Goal: Obtain resource: Obtain resource

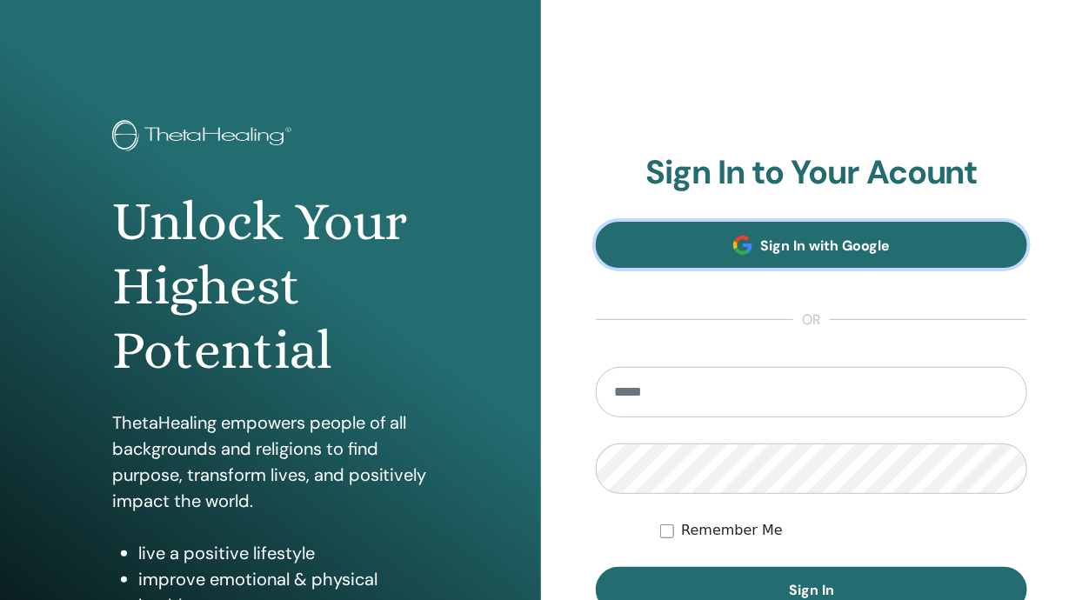
click at [936, 250] on link "Sign In with Google" at bounding box center [811, 245] width 431 height 46
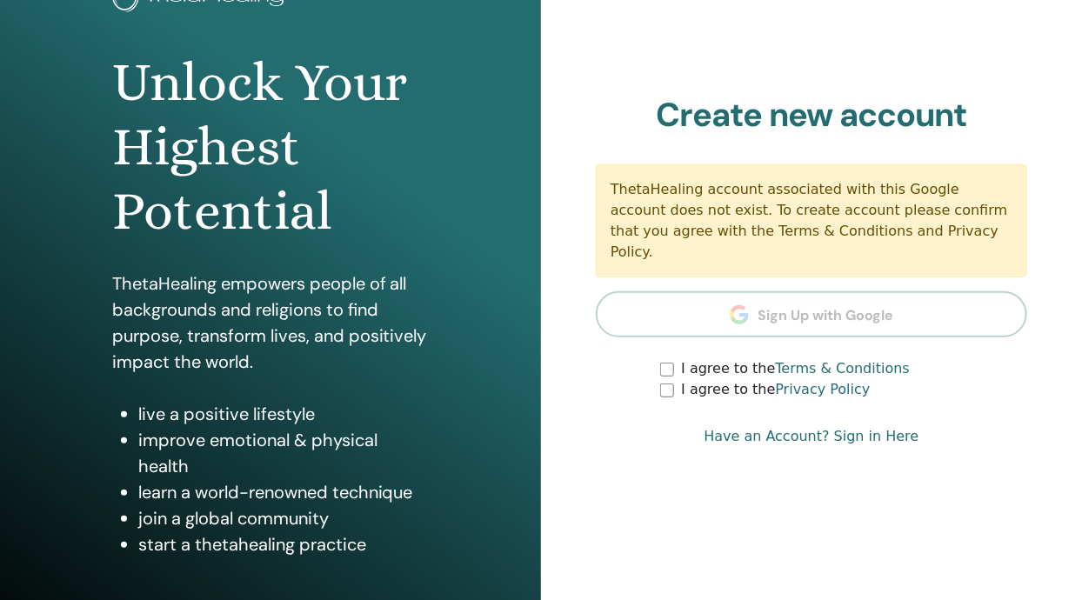
scroll to position [138, 0]
click at [994, 303] on section "Create new account ThetaHealing account associated with this Google account doe…" at bounding box center [811, 249] width 431 height 305
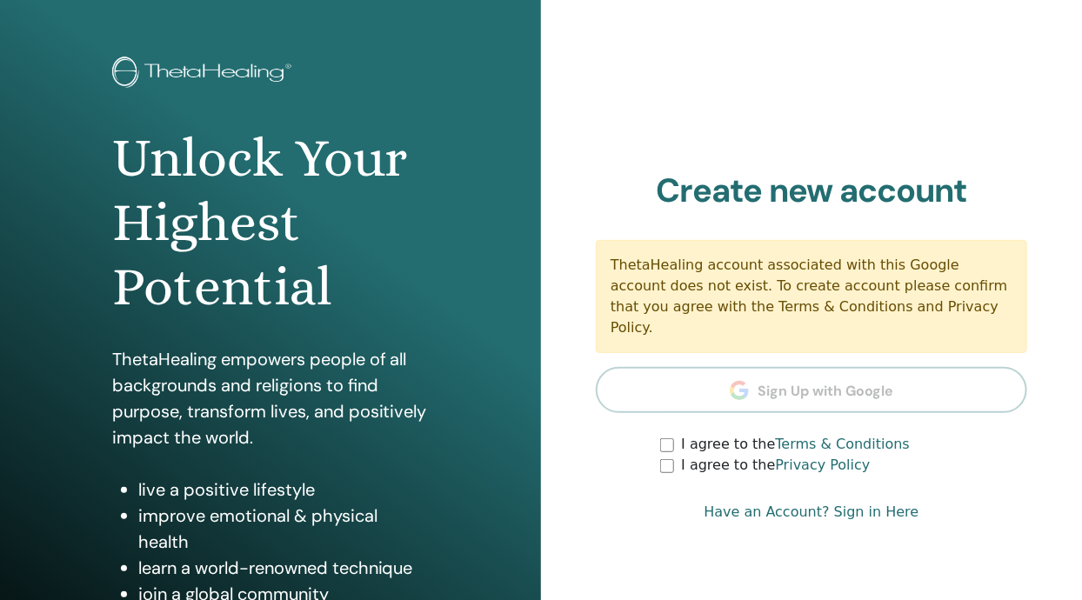
scroll to position [0, 0]
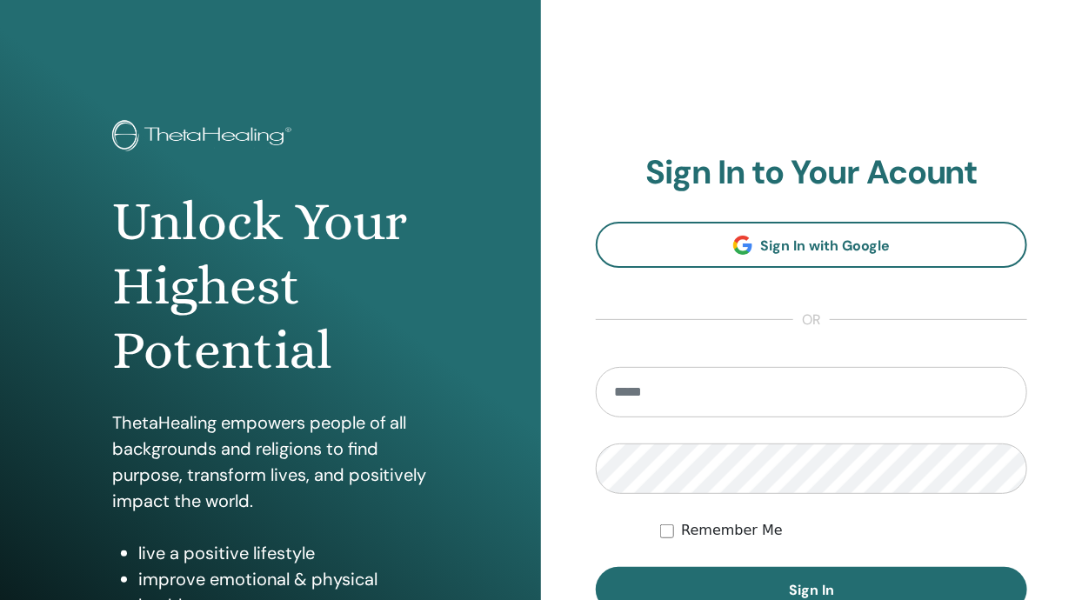
click at [802, 396] on input "email" at bounding box center [811, 392] width 431 height 50
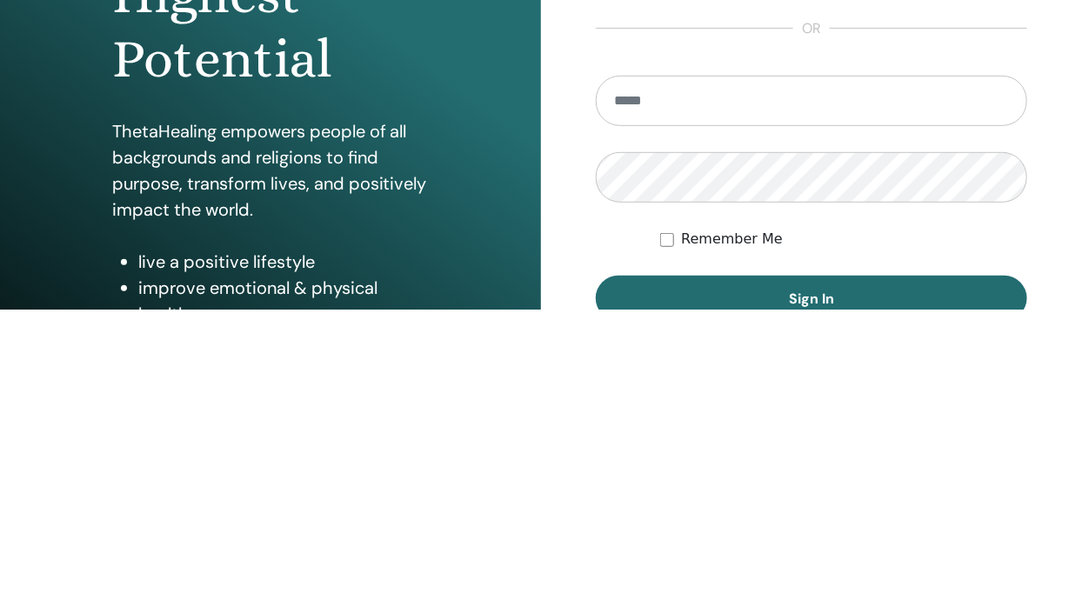
type input "**********"
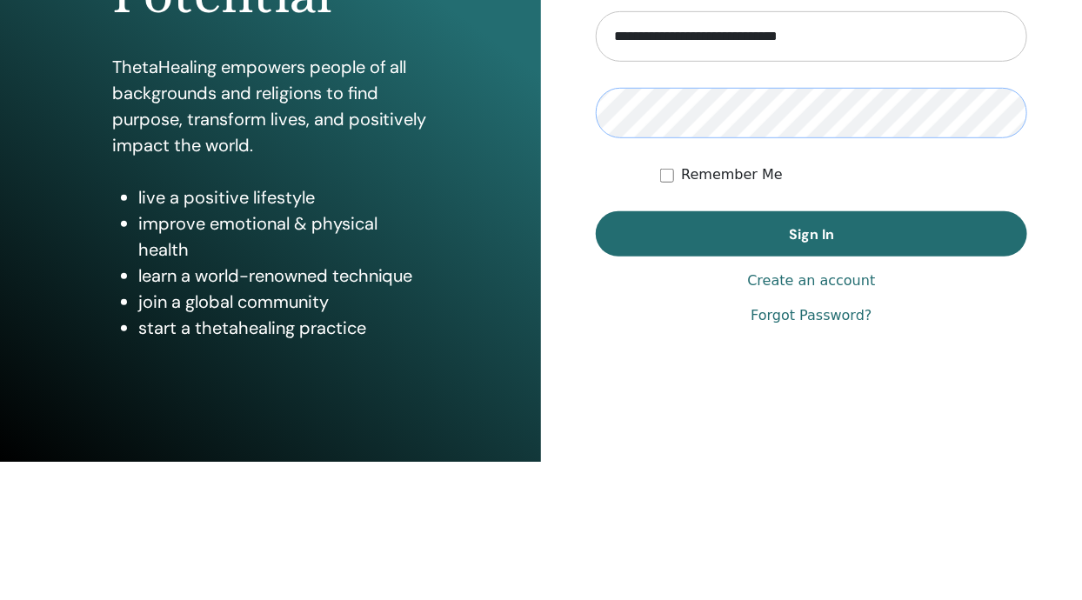
scroll to position [217, 0]
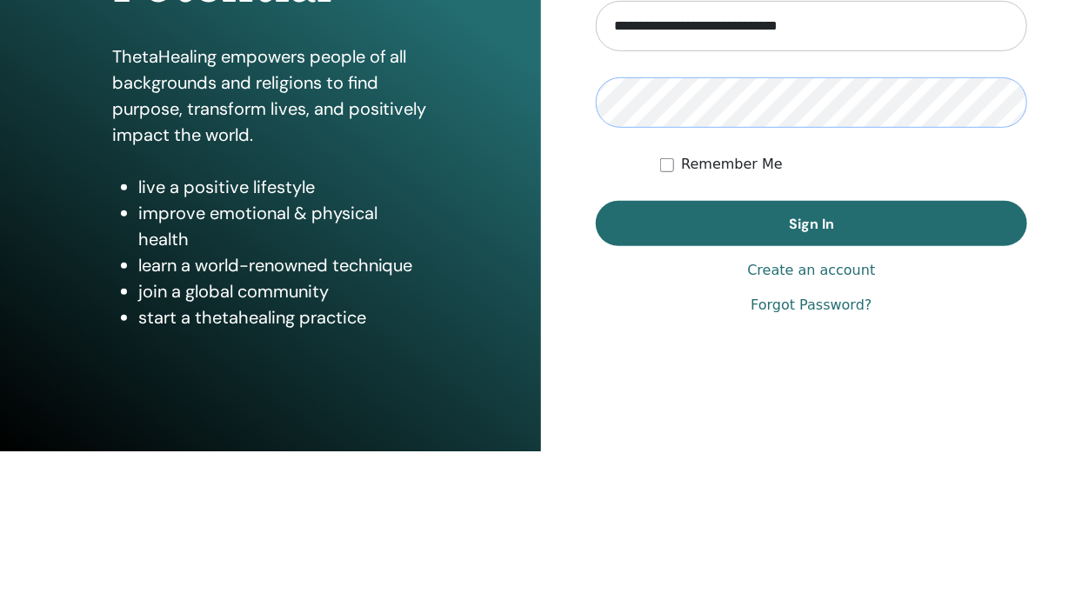
click at [596, 349] on button "Sign In" at bounding box center [811, 371] width 431 height 45
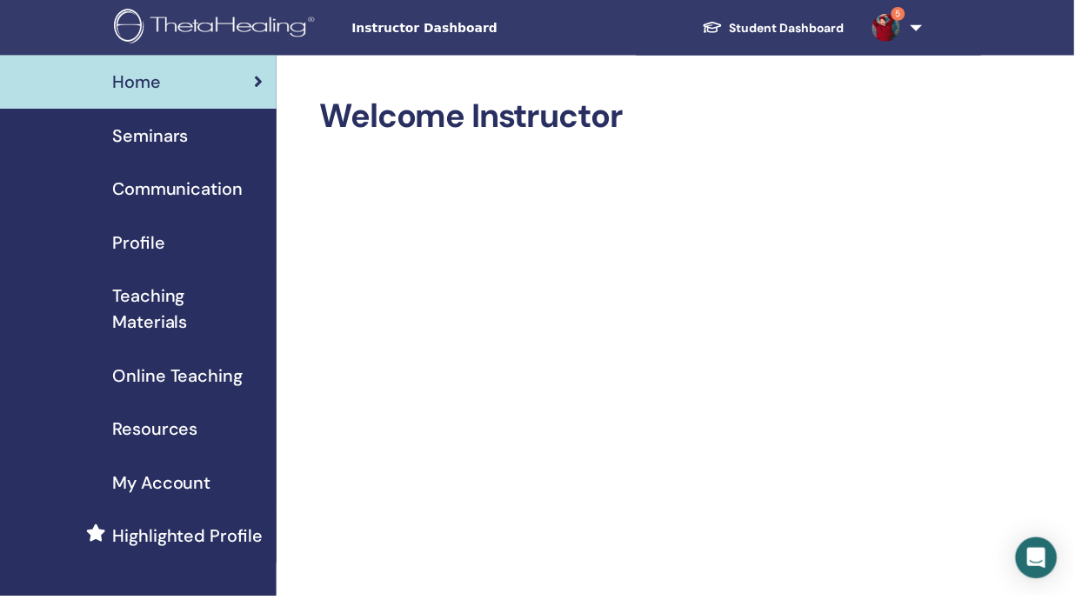
click at [154, 316] on span "Teaching Materials" at bounding box center [188, 311] width 151 height 52
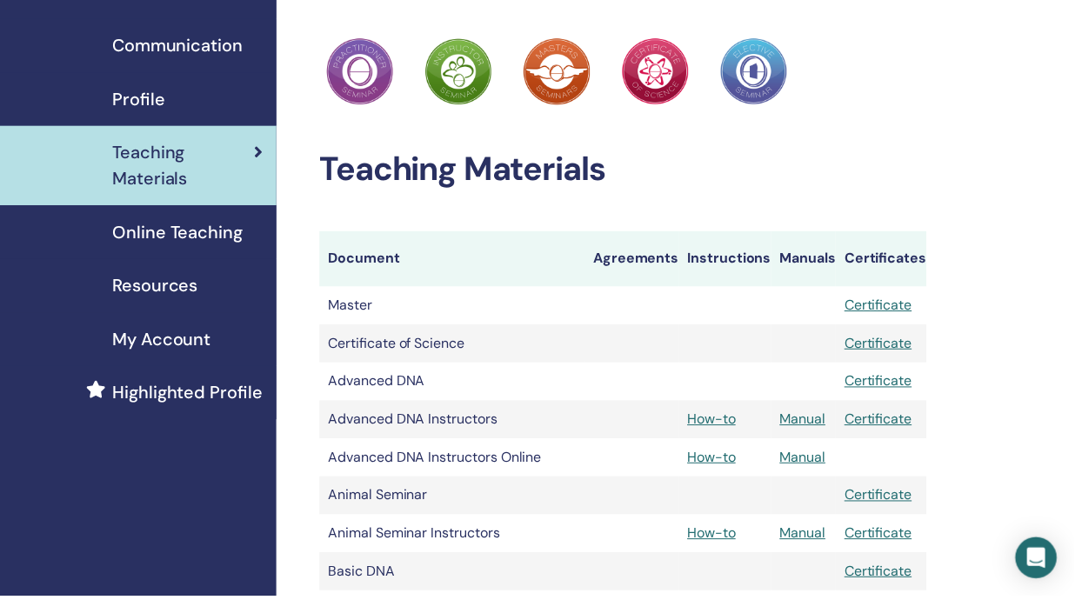
scroll to position [147, 0]
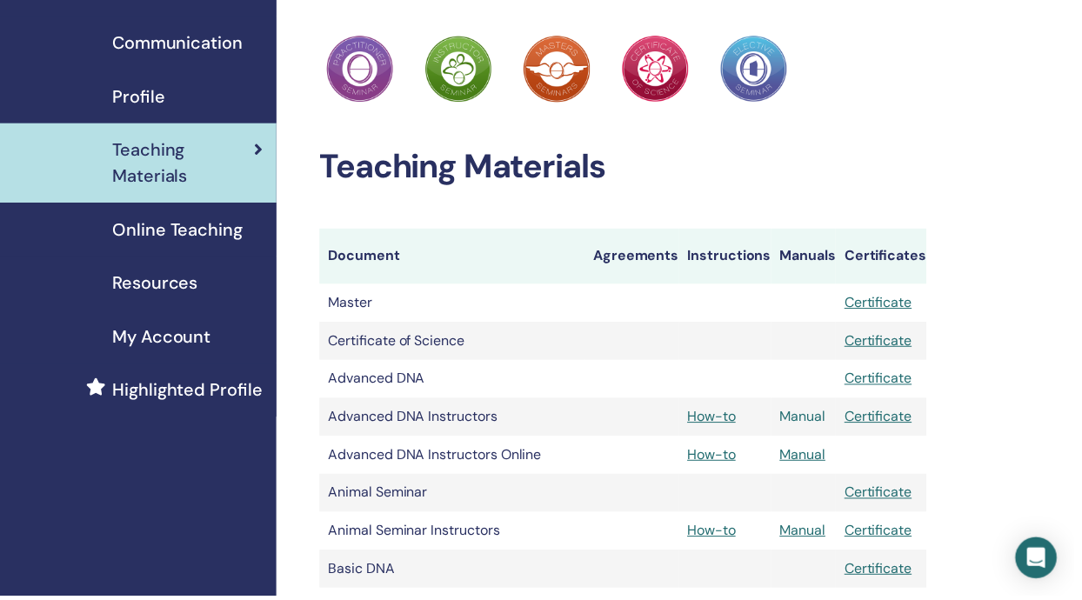
click at [812, 421] on link "Manual" at bounding box center [808, 419] width 46 height 18
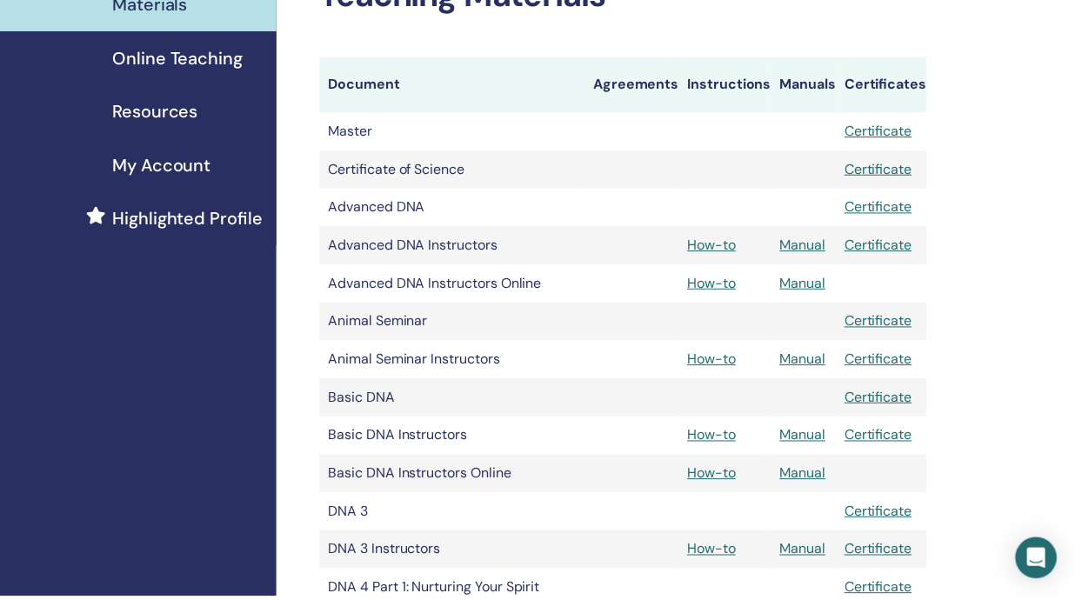
scroll to position [324, 0]
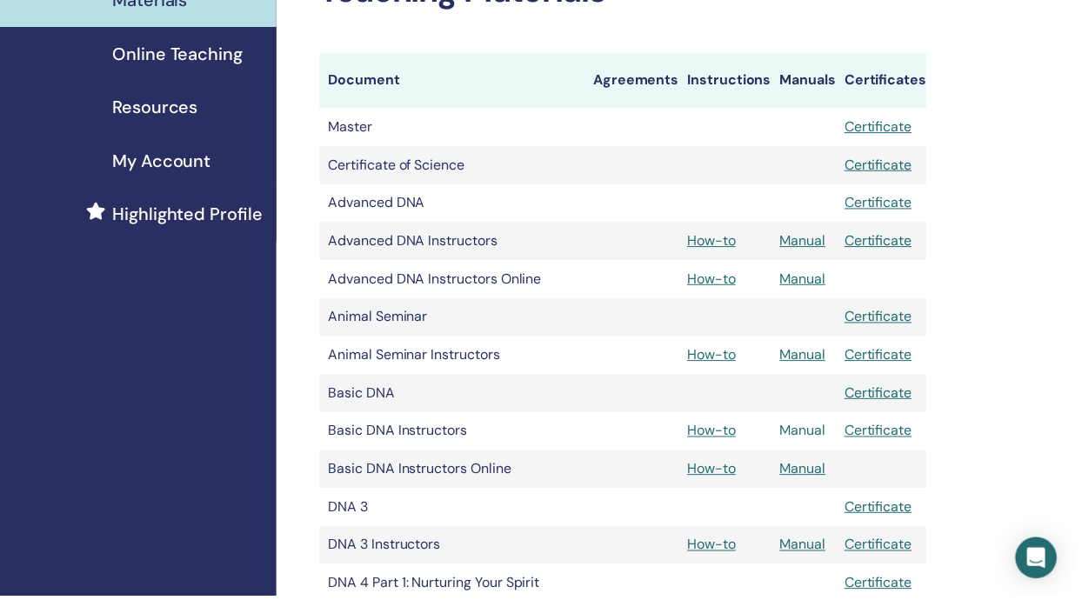
click at [815, 438] on link "Manual" at bounding box center [808, 433] width 46 height 18
